Goal: Information Seeking & Learning: Learn about a topic

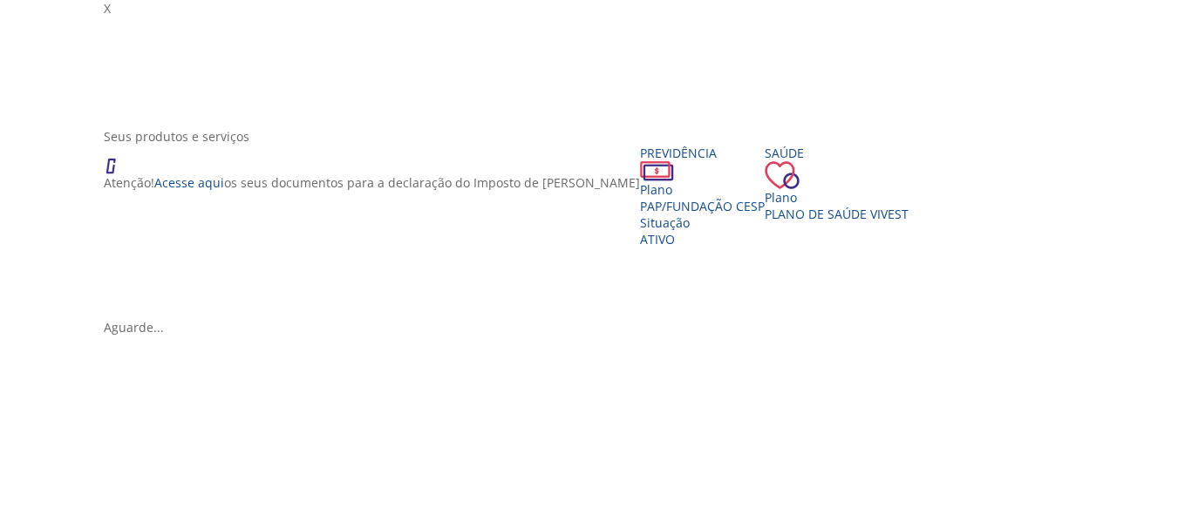
scroll to position [199, 0]
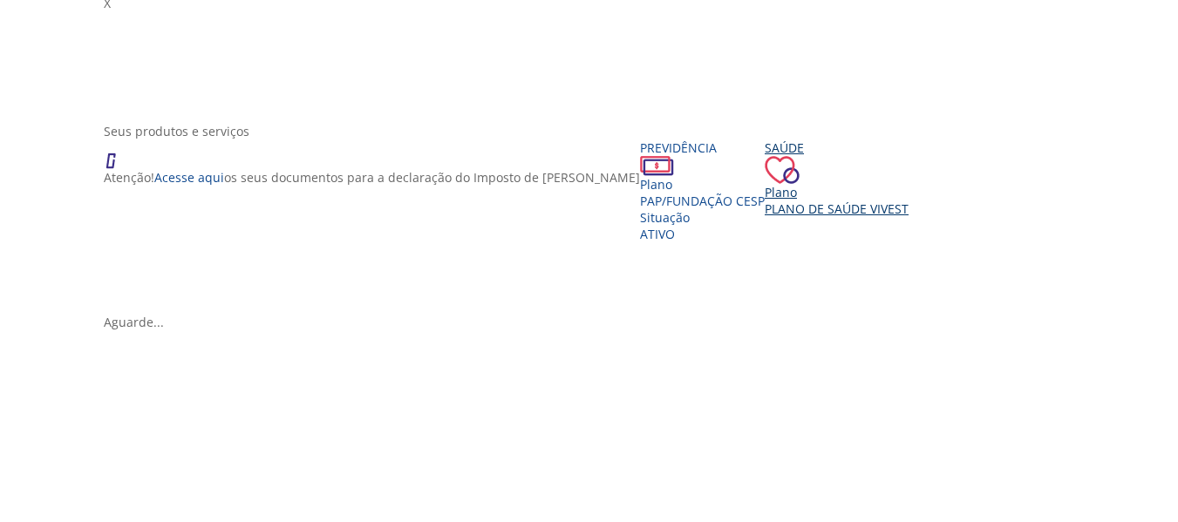
click at [775, 217] on span "Plano de Saúde VIVEST" at bounding box center [836, 208] width 144 height 17
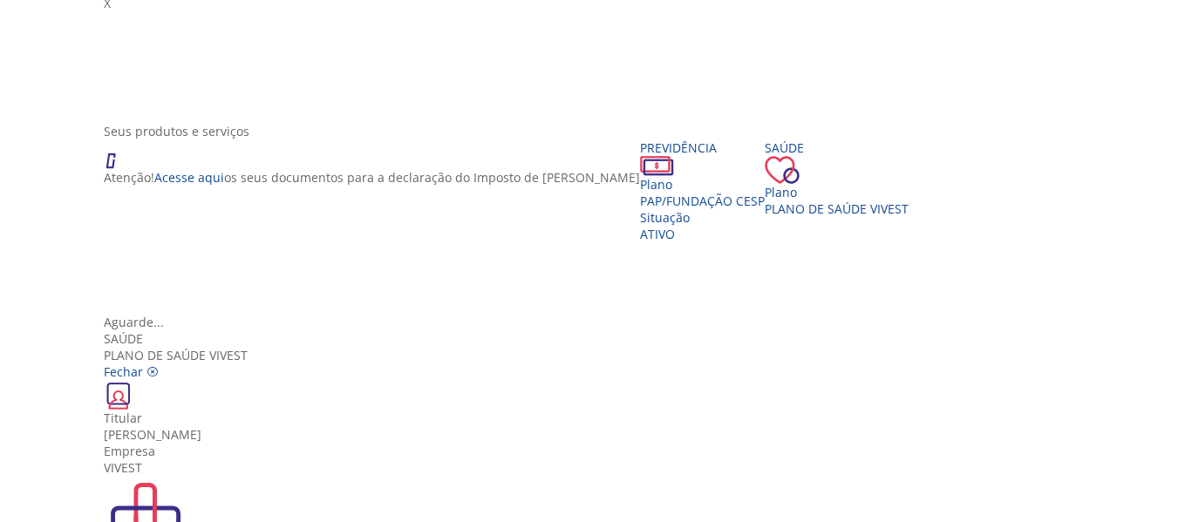
scroll to position [0, 0]
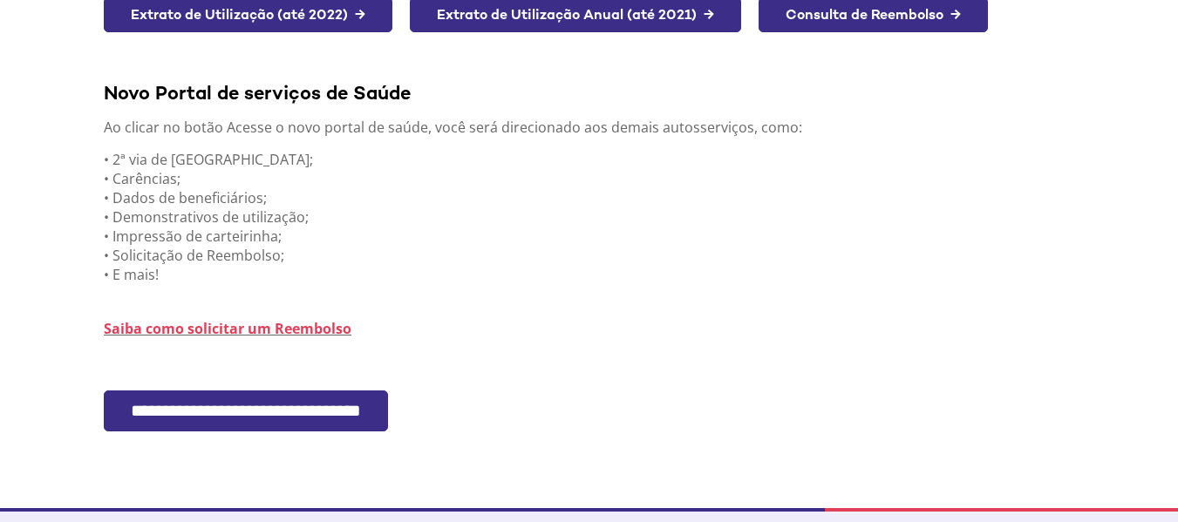
scroll to position [423, 0]
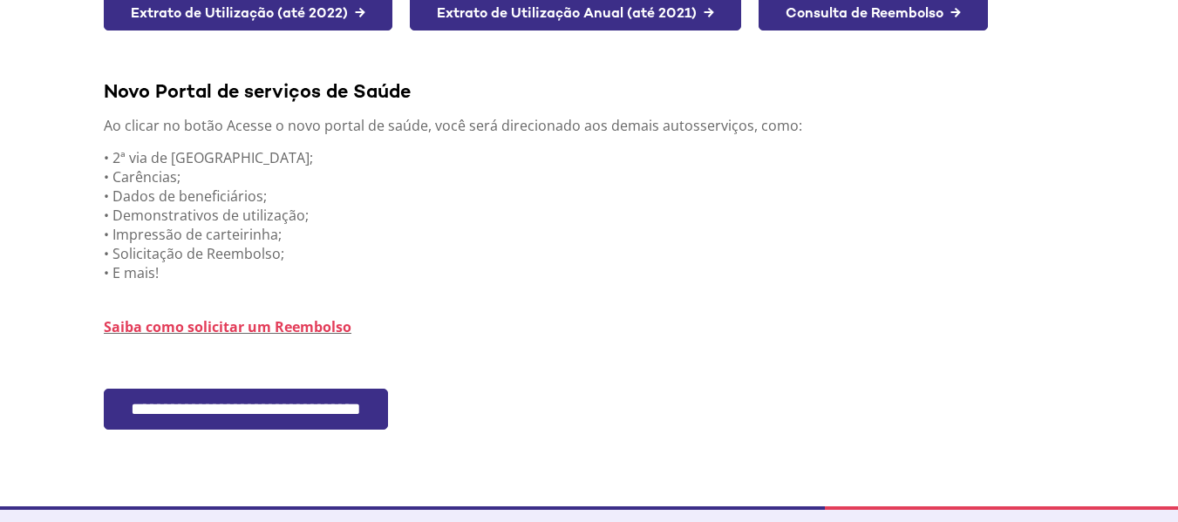
click at [295, 403] on input "**********" at bounding box center [246, 409] width 284 height 41
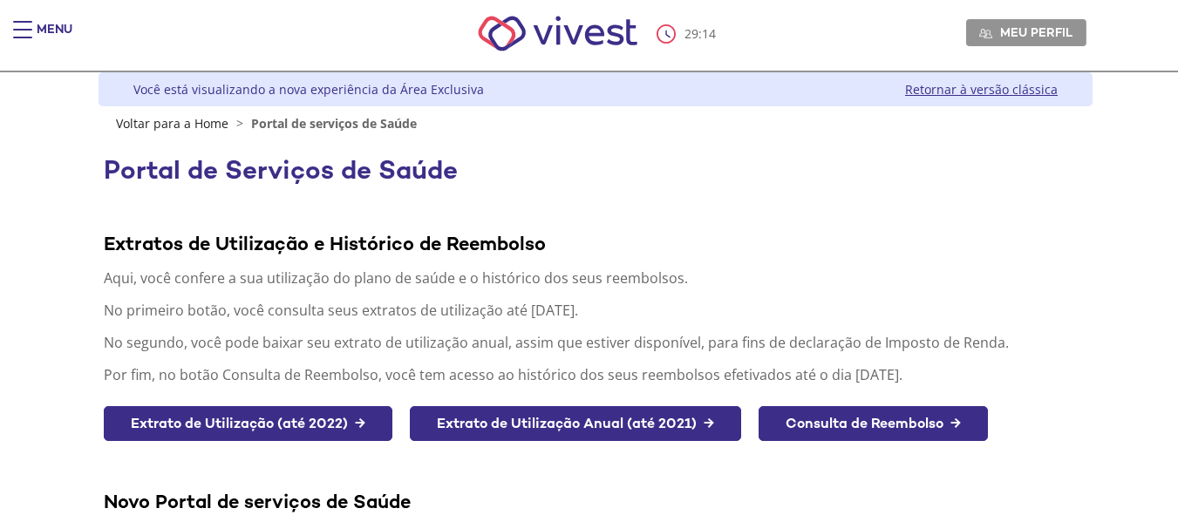
scroll to position [2, 0]
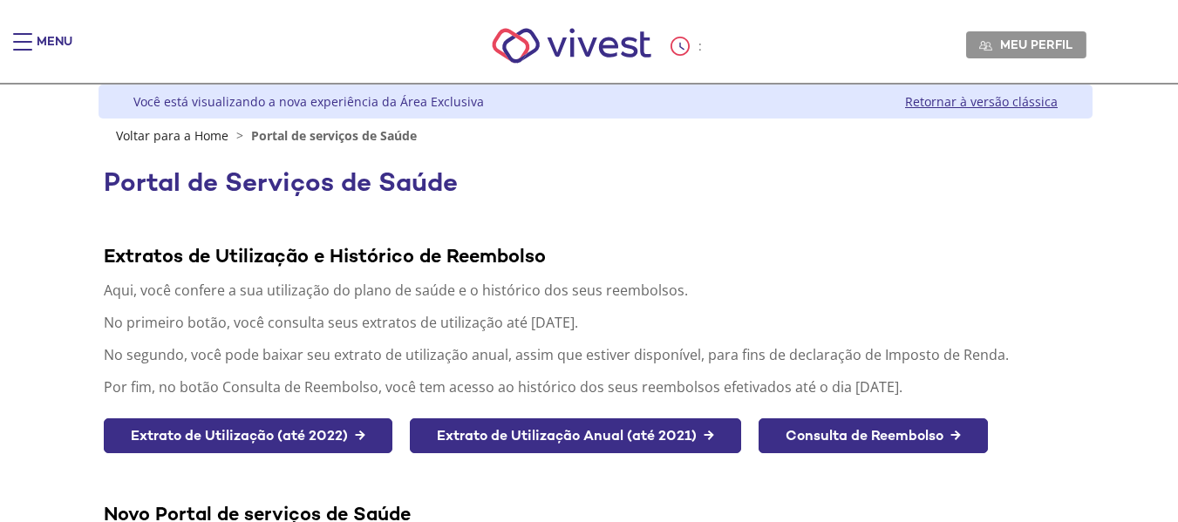
scroll to position [415, 0]
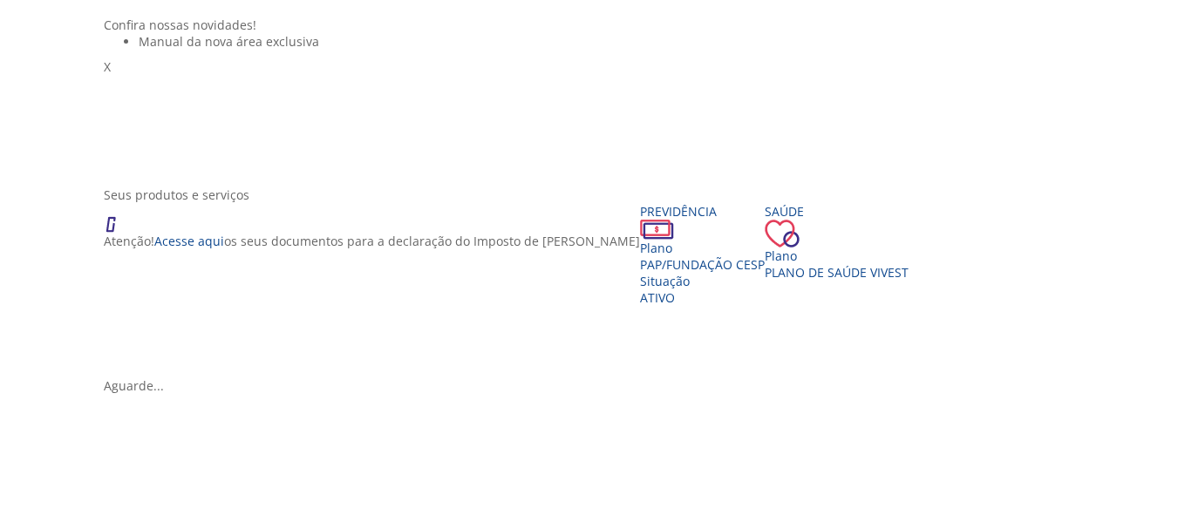
scroll to position [140, 0]
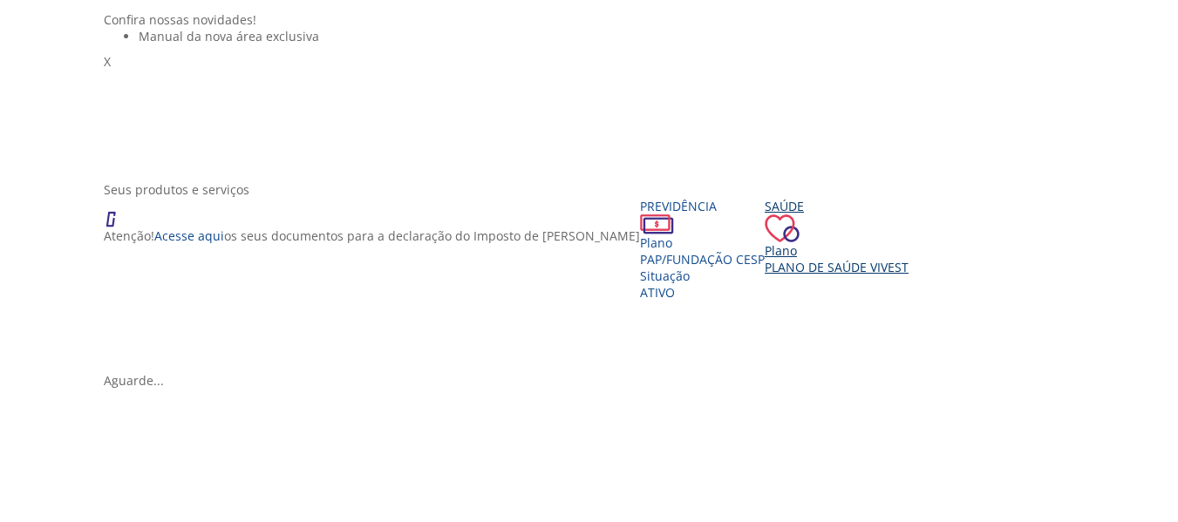
click at [776, 275] on span "Plano de Saúde VIVEST" at bounding box center [836, 267] width 144 height 17
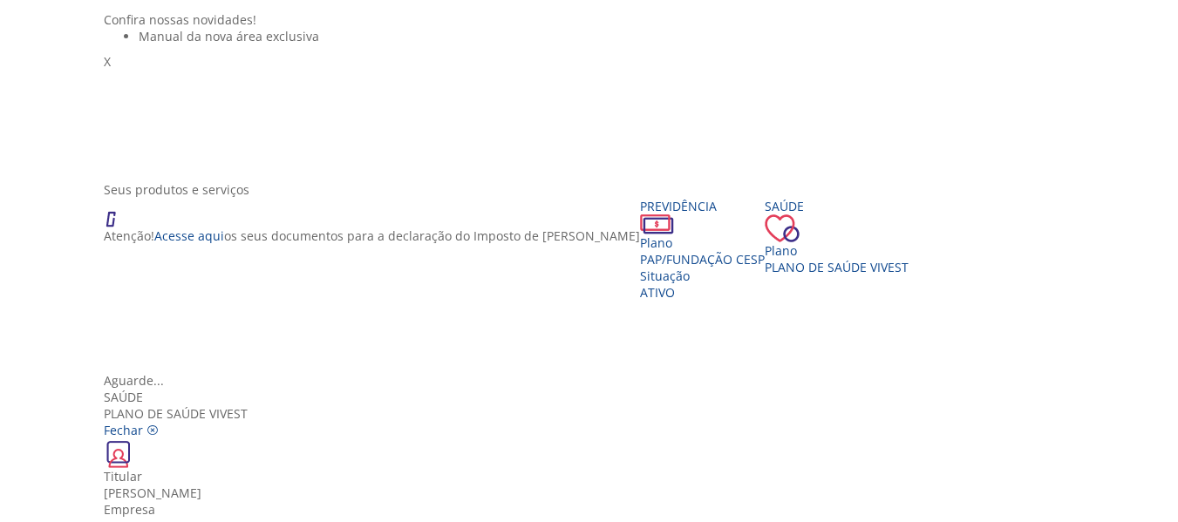
scroll to position [0, 0]
